Goal: Unclear

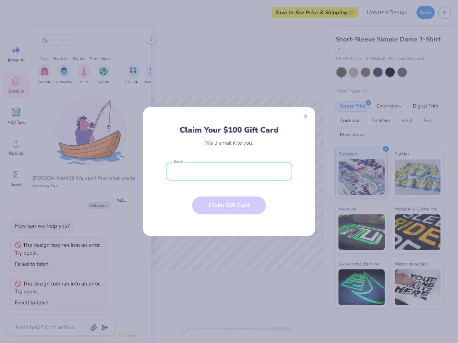
type textarea "x"
click at [229, 172] on input "email" at bounding box center [229, 172] width 126 height 18
click at [306, 117] on button "Close" at bounding box center [306, 116] width 12 height 12
